Goal: Information Seeking & Learning: Understand process/instructions

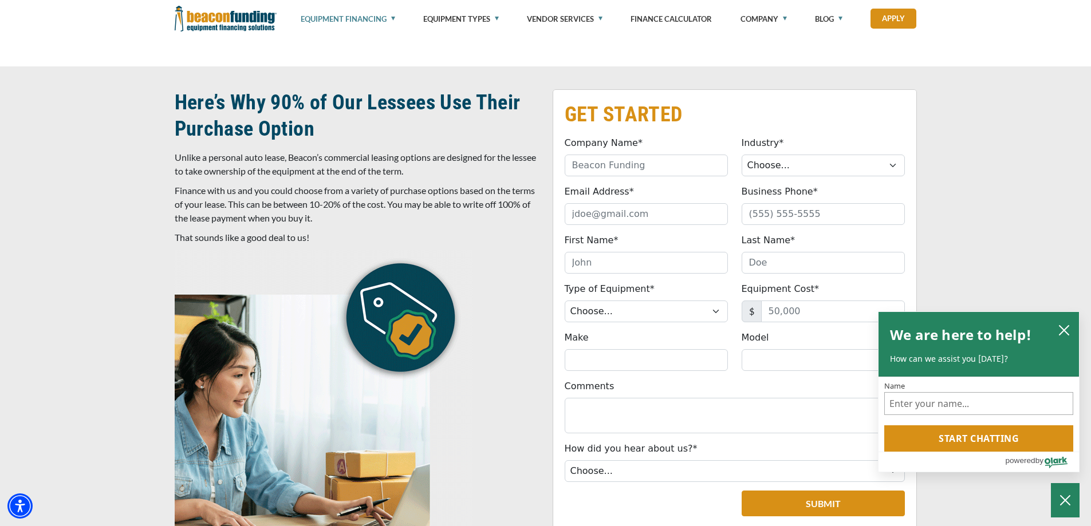
scroll to position [172, 0]
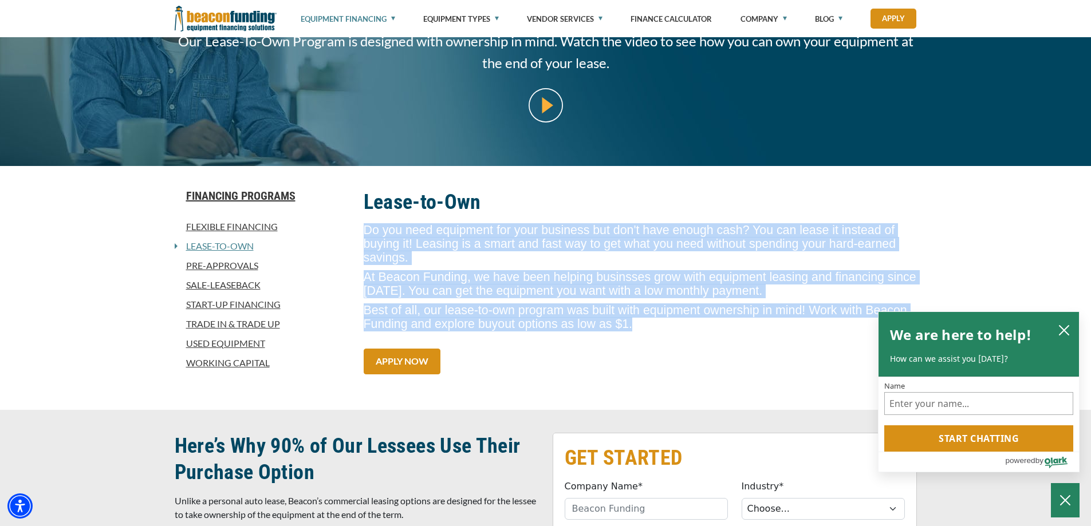
drag, startPoint x: 586, startPoint y: 311, endPoint x: 361, endPoint y: 230, distance: 238.7
click at [361, 230] on div "Lease-to-Own Do you need equipment for your business but don't have enough cash…" at bounding box center [640, 288] width 567 height 198
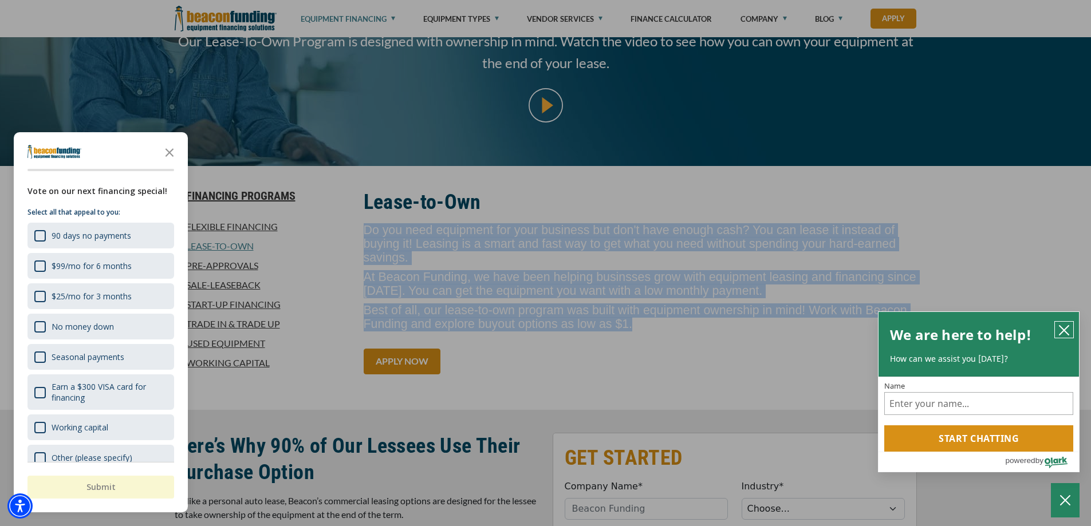
click at [1067, 329] on icon "close chatbox" at bounding box center [1064, 330] width 11 height 11
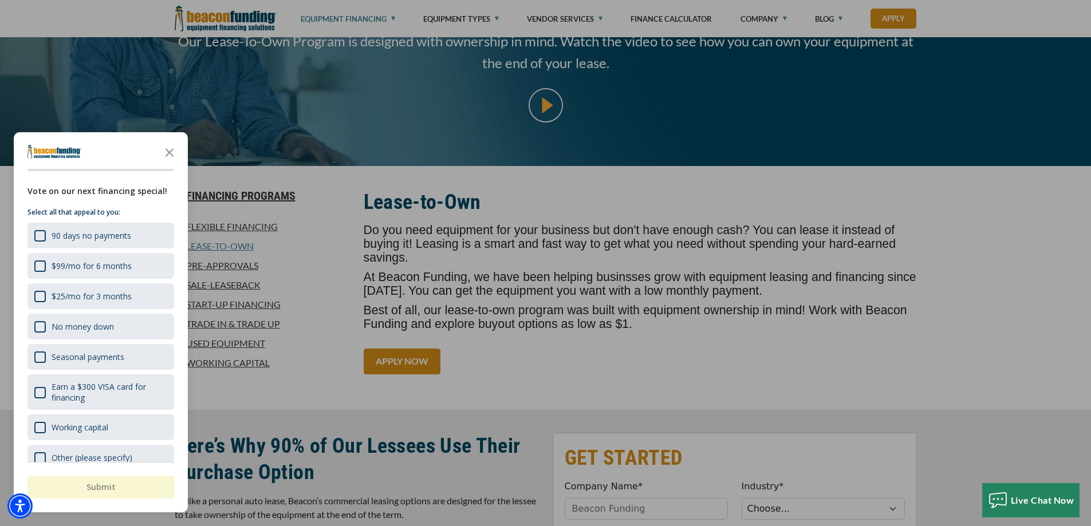
click at [502, 242] on div "button" at bounding box center [545, 263] width 1091 height 526
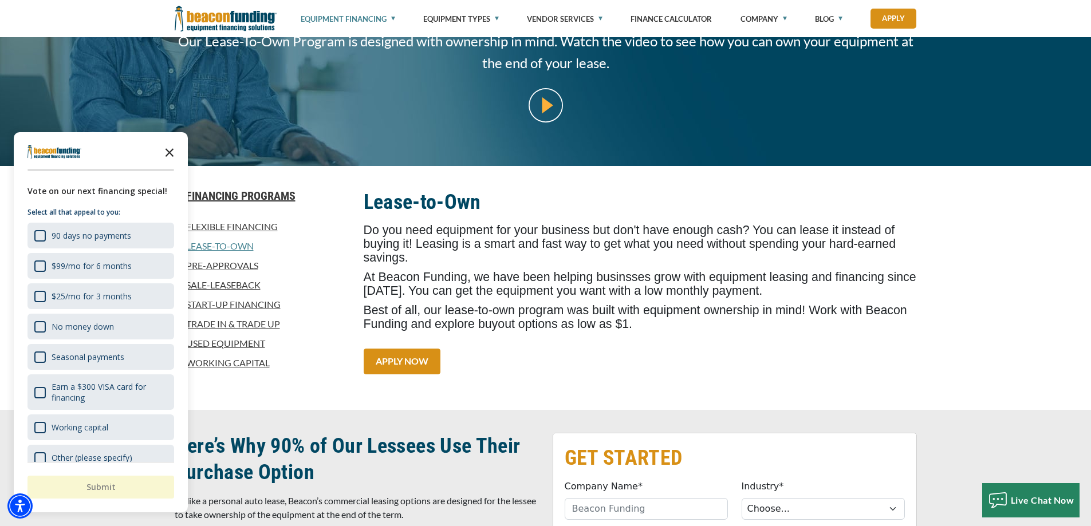
click at [170, 148] on icon "Close the survey" at bounding box center [169, 151] width 23 height 23
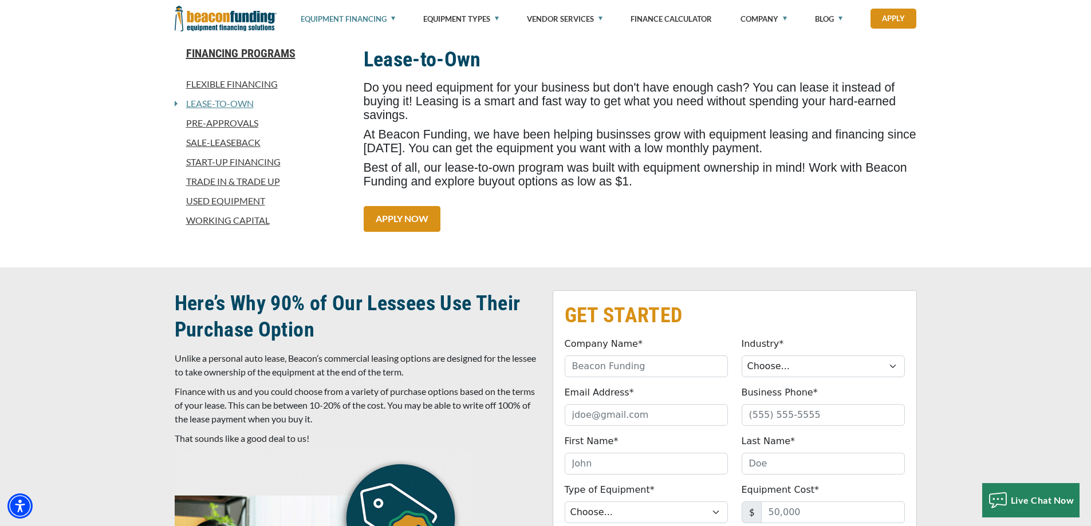
scroll to position [286, 0]
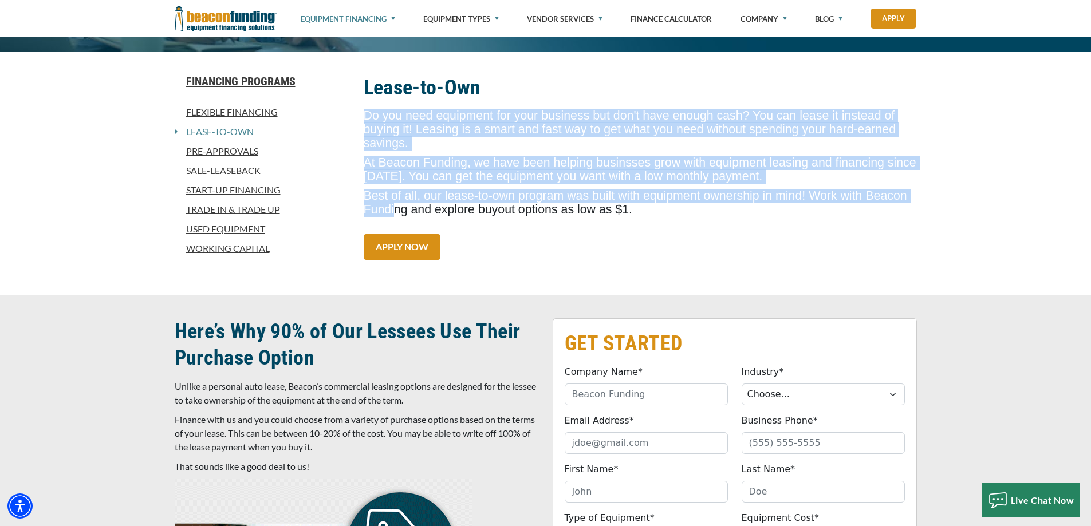
drag, startPoint x: 364, startPoint y: 114, endPoint x: 901, endPoint y: 181, distance: 541.0
click at [901, 181] on span "Do you need equipment for your business but don't have enough cash? You can lea…" at bounding box center [640, 165] width 553 height 113
click at [576, 138] on span "Do you need equipment for your business but don't have enough cash? You can lea…" at bounding box center [640, 165] width 553 height 113
drag, startPoint x: 375, startPoint y: 121, endPoint x: 582, endPoint y: 200, distance: 221.4
click at [582, 200] on span "Do you need equipment for your business but don't have enough cash? You can lea…" at bounding box center [640, 165] width 553 height 113
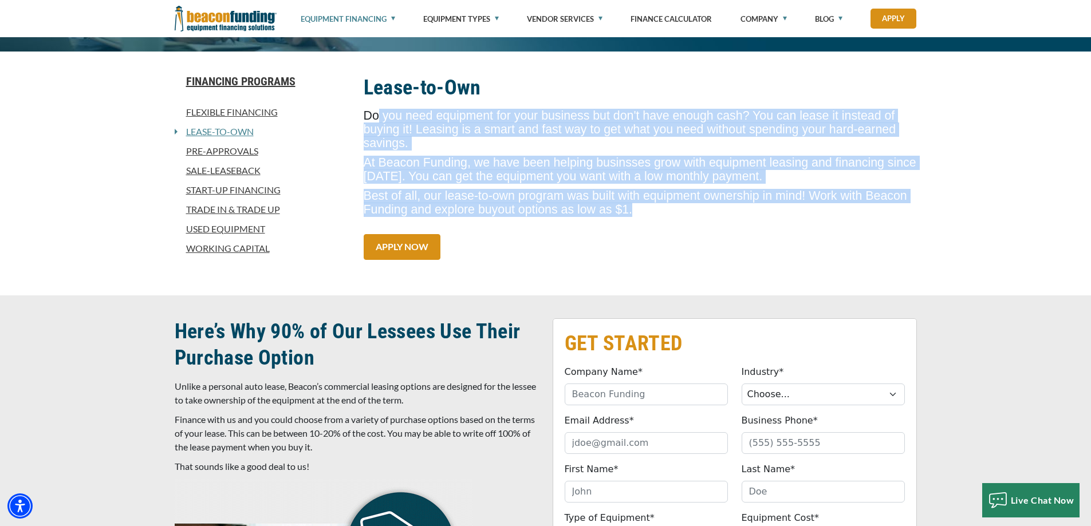
click at [582, 200] on p "Best of all, our lease-to-own program was built with equipment ownership in min…" at bounding box center [640, 203] width 553 height 27
drag, startPoint x: 583, startPoint y: 200, endPoint x: 369, endPoint y: 118, distance: 229.4
click at [369, 118] on span "Do you need equipment for your business but don't have enough cash? You can lea…" at bounding box center [640, 165] width 553 height 113
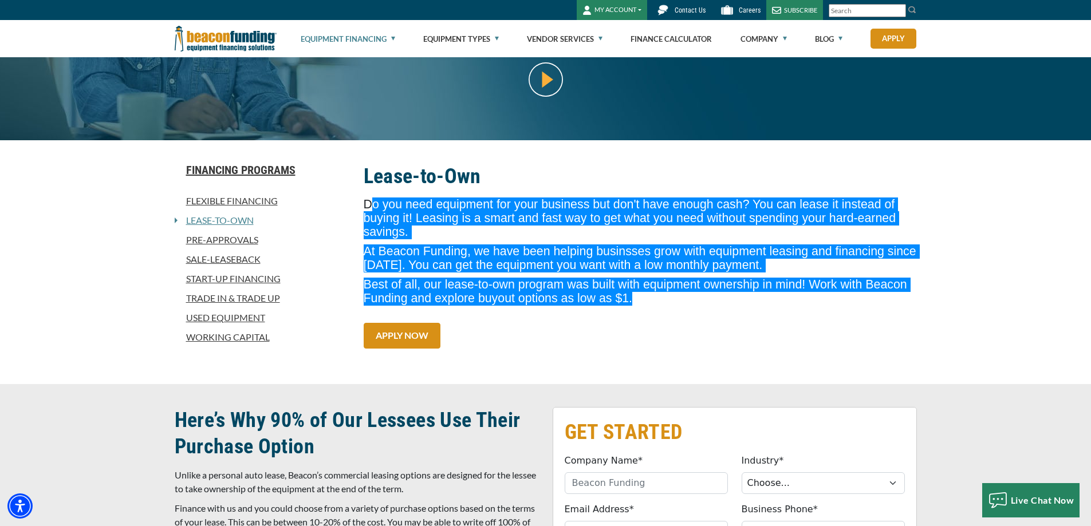
scroll to position [0, 0]
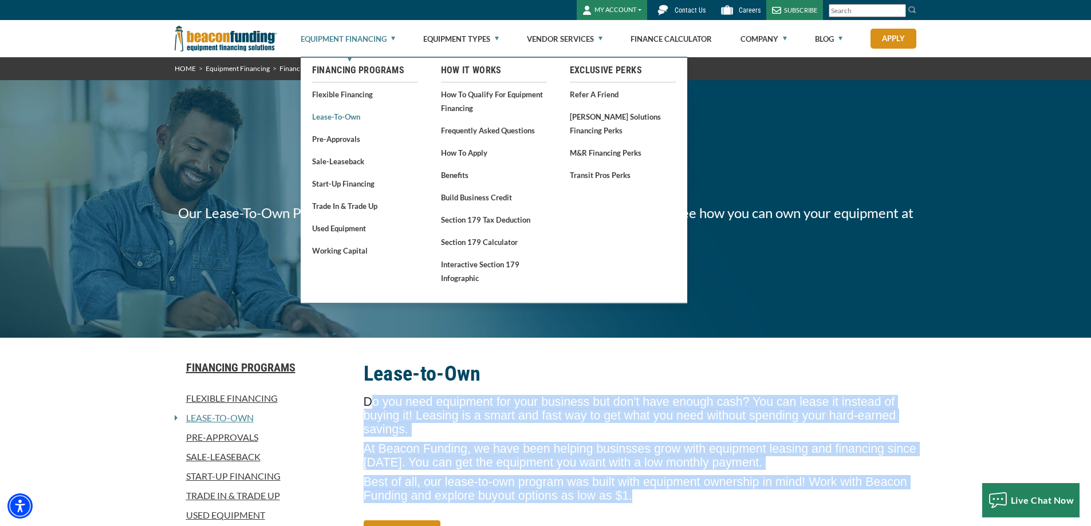
click at [346, 116] on link "Lease-To-Own" at bounding box center [365, 116] width 106 height 14
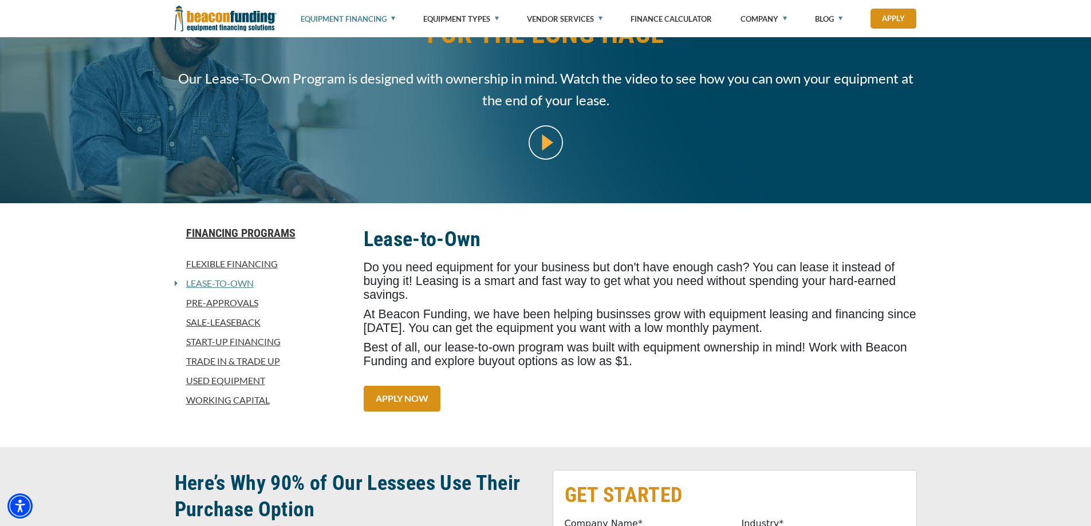
scroll to position [172, 0]
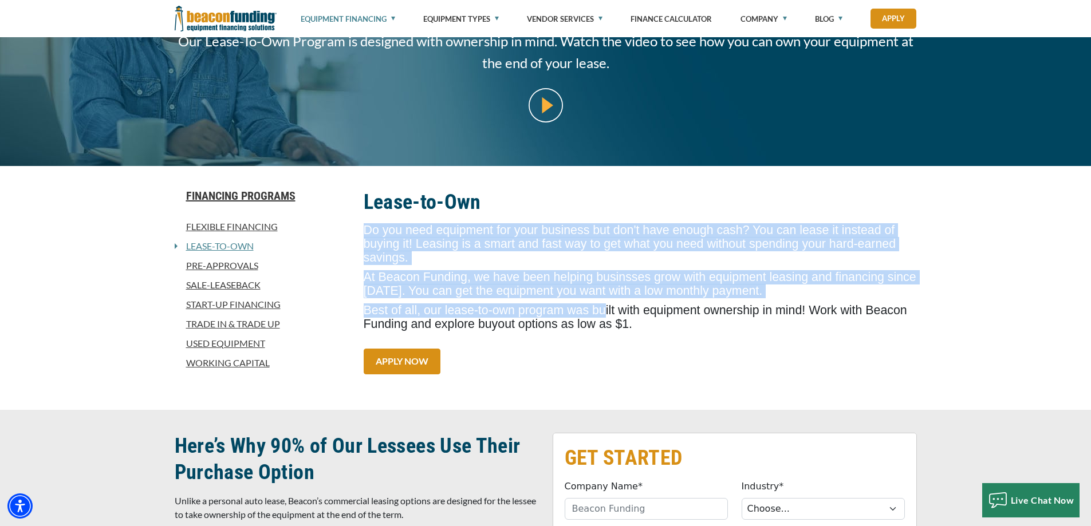
drag, startPoint x: 584, startPoint y: 302, endPoint x: 360, endPoint y: 235, distance: 234.0
click at [360, 235] on div "Lease-to-Own Do you need equipment for your business but don't have enough cash…" at bounding box center [640, 288] width 567 height 198
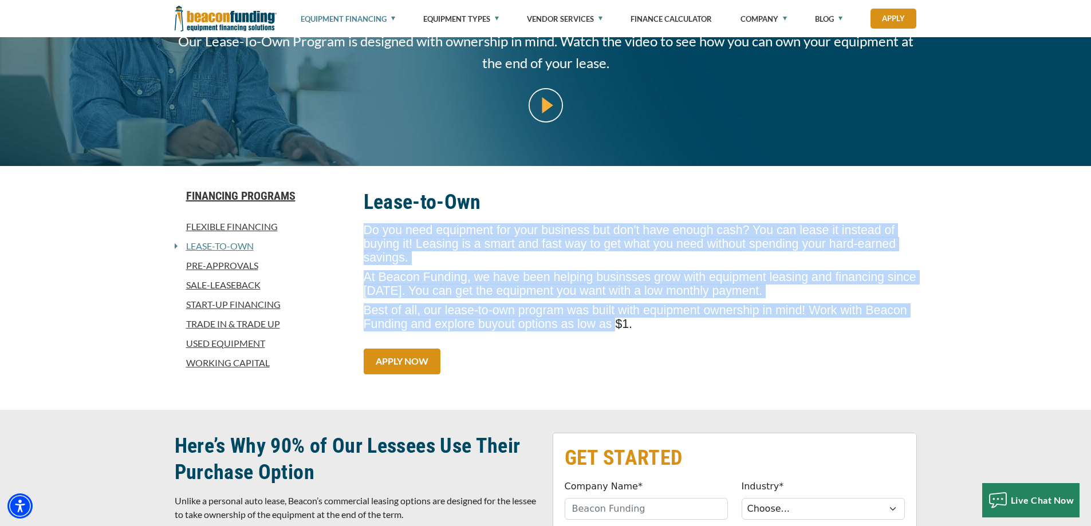
drag, startPoint x: 360, startPoint y: 235, endPoint x: 550, endPoint y: 320, distance: 208.0
click at [550, 320] on div "Lease-to-Own Do you need equipment for your business but don't have enough cash…" at bounding box center [640, 288] width 567 height 198
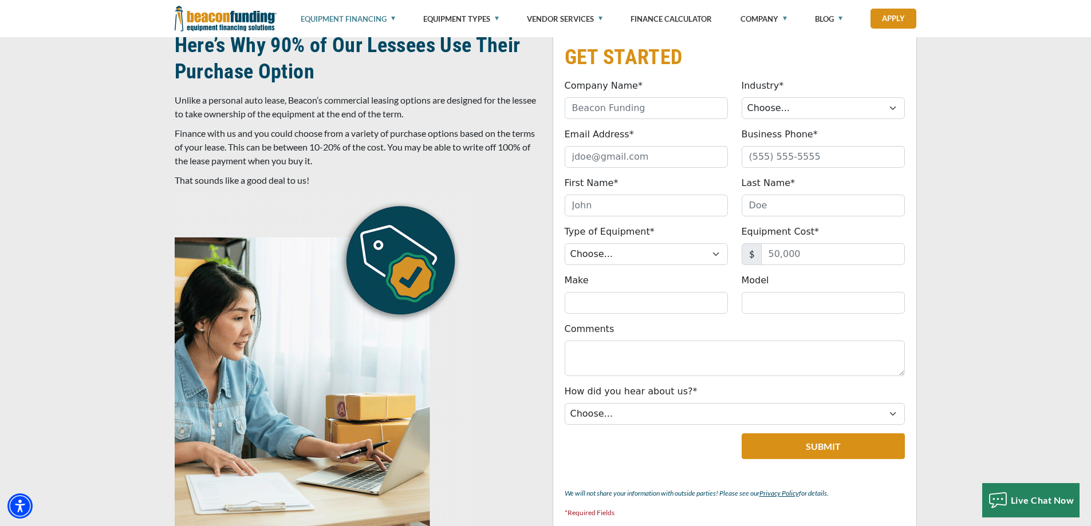
scroll to position [458, 0]
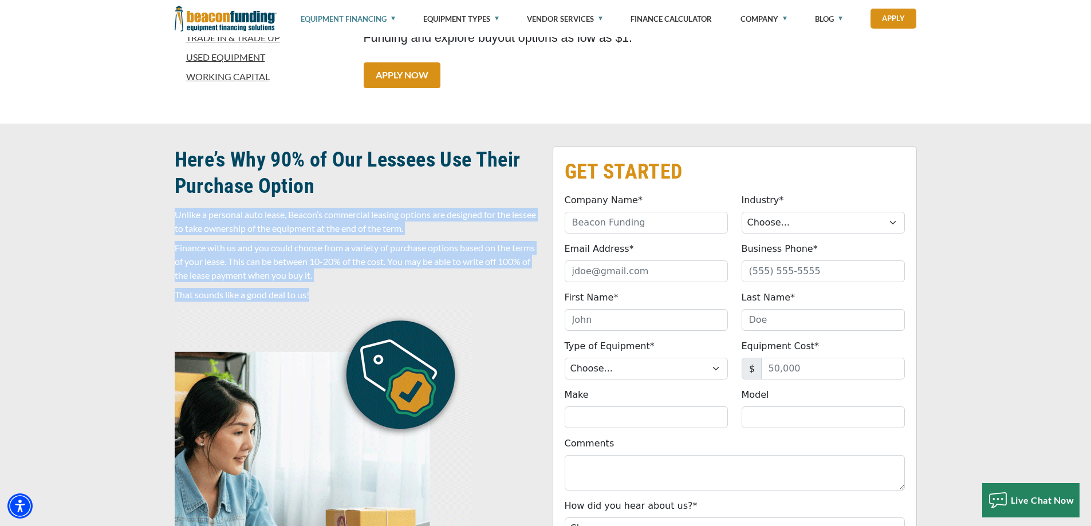
drag, startPoint x: 324, startPoint y: 302, endPoint x: 161, endPoint y: 214, distance: 185.6
click at [161, 214] on div "GET STARTED Company Name* Please provide a valid company name. Industry* Choose…" at bounding box center [545, 401] width 1091 height 555
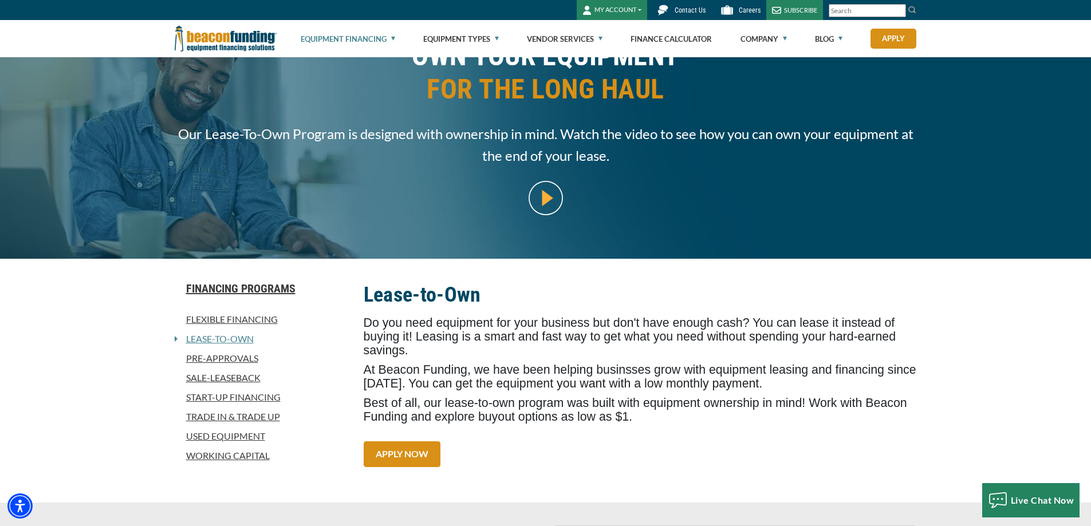
scroll to position [0, 0]
